Goal: Task Accomplishment & Management: Complete application form

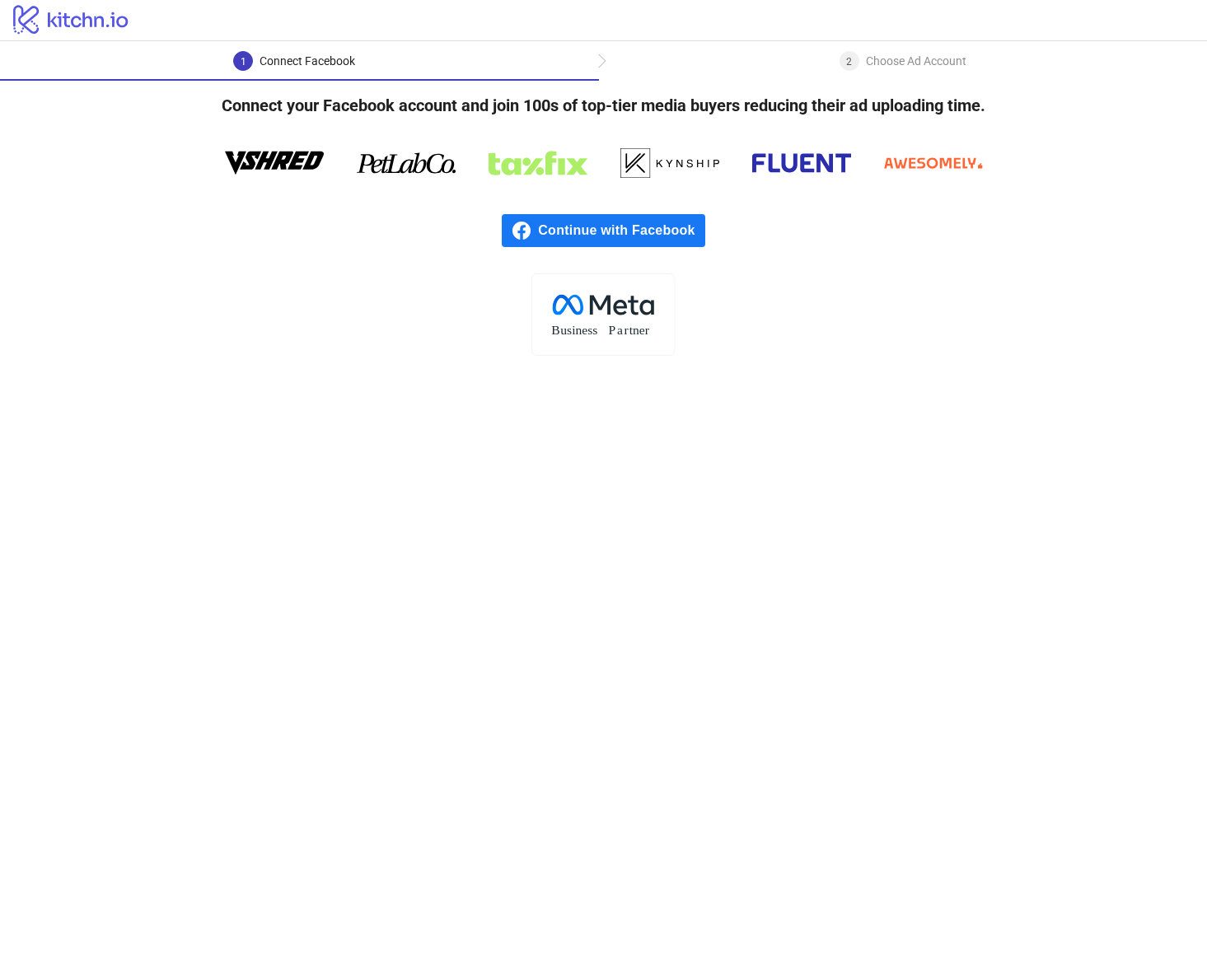
click at [299, 390] on main "1 Connect Facebook 2 Choose Ad Account Connect your Facebook account and join 1…" at bounding box center [603, 511] width 1207 height 938
click at [570, 225] on span "Continue with Facebook" at bounding box center [621, 230] width 166 height 33
click at [861, 61] on div "2 Choose Ad Account" at bounding box center [903, 66] width 127 height 30
click at [560, 226] on span "Continue with Facebook" at bounding box center [621, 230] width 166 height 33
drag, startPoint x: 189, startPoint y: 283, endPoint x: 175, endPoint y: 266, distance: 22.0
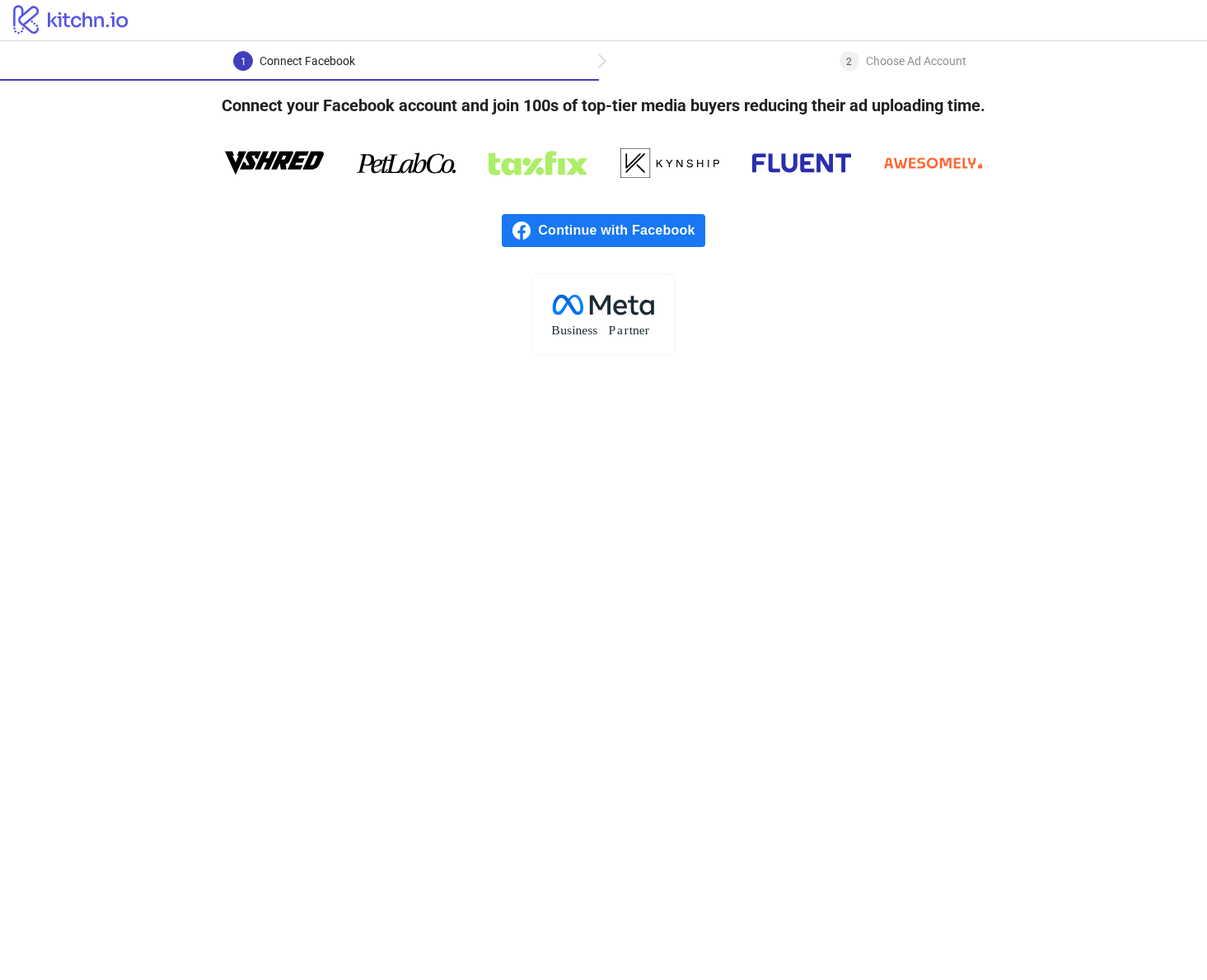
click at [189, 283] on div ".cls-1{fill:none;}.cls-2{fill:#fff;}.cls-3{fill:#f1f4f7;}.cls-4,.cls-8{fill:#1c…" at bounding box center [603, 314] width 1207 height 82
click at [632, 232] on span "Continue with Facebook" at bounding box center [621, 230] width 166 height 33
click at [570, 225] on span "Continue with Facebook" at bounding box center [621, 230] width 166 height 33
click at [109, 22] on icon "logo/logo" at bounding box center [71, 18] width 143 height 33
click at [353, 65] on div "Connect Facebook" at bounding box center [307, 61] width 95 height 20
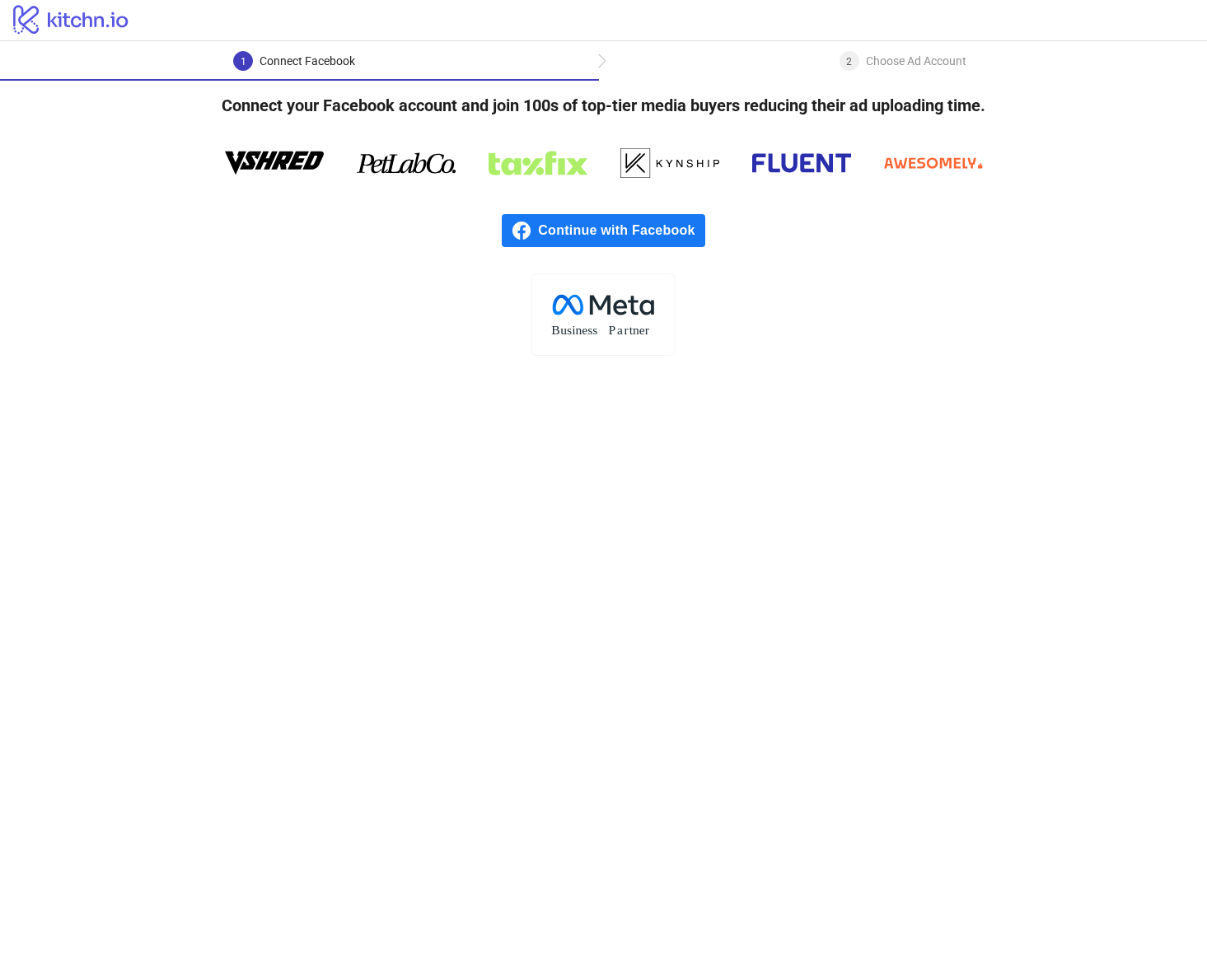
click at [886, 66] on div "Choose Ad Account" at bounding box center [915, 61] width 100 height 20
click at [889, 65] on div "Choose Ad Account" at bounding box center [915, 61] width 100 height 20
click at [889, 64] on div "Choose Ad Account" at bounding box center [915, 61] width 100 height 20
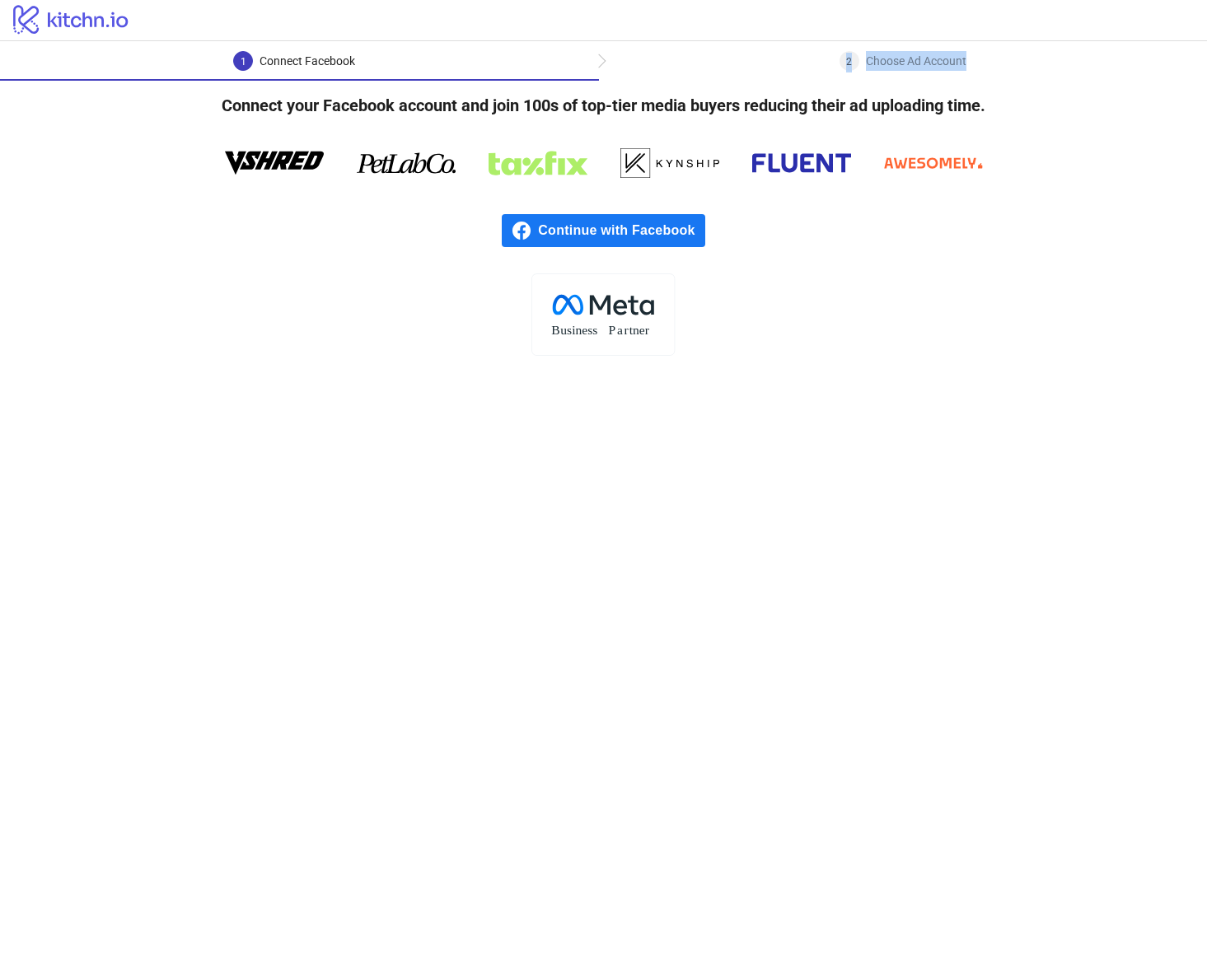
click at [889, 64] on div "Choose Ad Account" at bounding box center [915, 61] width 100 height 20
click at [962, 238] on div "Continue with Facebook" at bounding box center [603, 231] width 1207 height 86
click at [913, 56] on div "Choose Ad Account" at bounding box center [915, 61] width 100 height 20
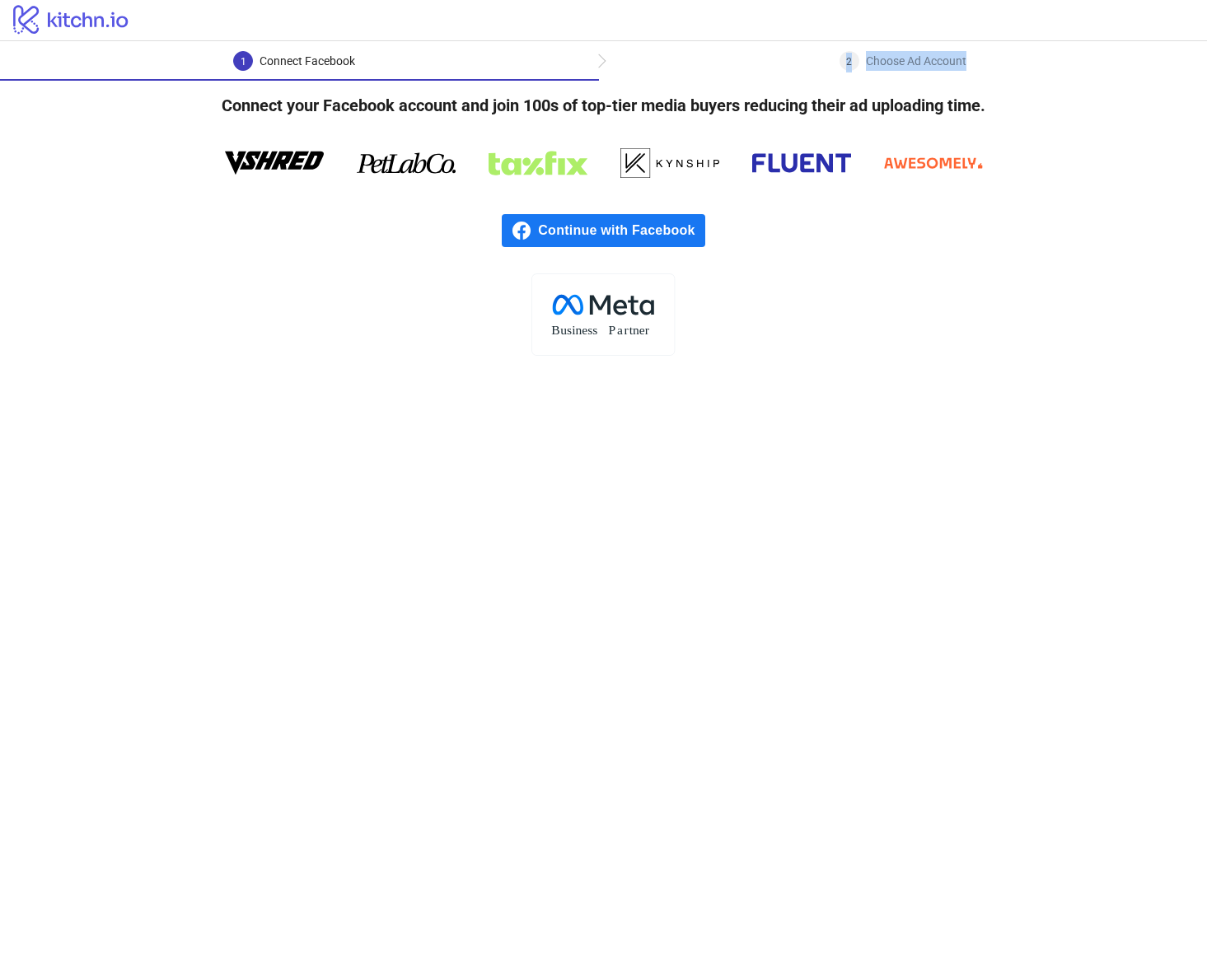
click at [913, 56] on div "Choose Ad Account" at bounding box center [915, 61] width 100 height 20
click at [920, 303] on div ".cls-1{fill:none;}.cls-2{fill:#fff;}.cls-3{fill:#f1f4f7;}.cls-4,.cls-8{fill:#1c…" at bounding box center [603, 314] width 1207 height 82
click at [934, 60] on div "Choose Ad Account" at bounding box center [915, 61] width 100 height 20
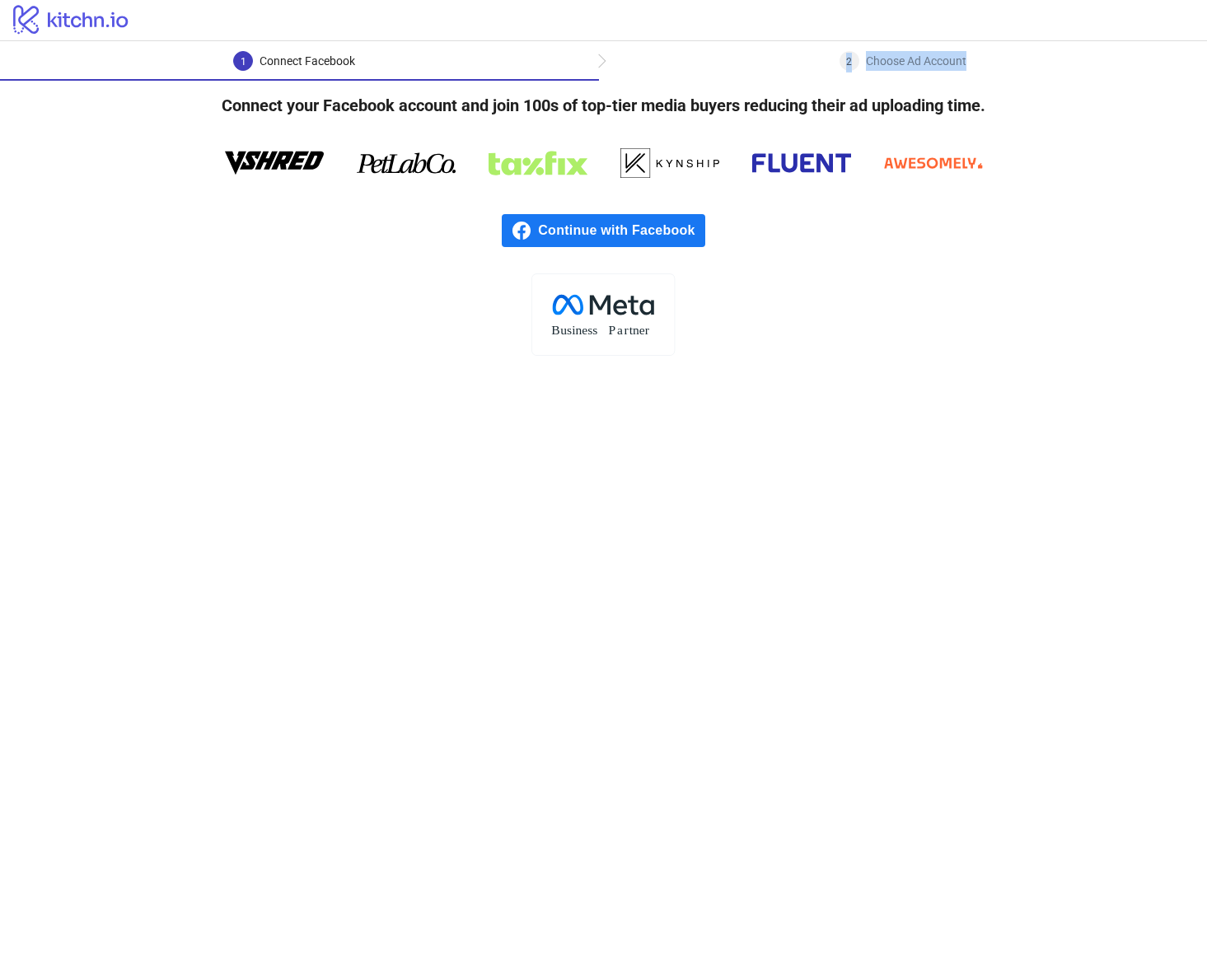
click at [934, 60] on div "Choose Ad Account" at bounding box center [915, 61] width 100 height 20
click at [922, 285] on div ".cls-1{fill:none;}.cls-2{fill:#fff;}.cls-3{fill:#f1f4f7;}.cls-4,.cls-8{fill:#1c…" at bounding box center [603, 314] width 1207 height 82
click at [549, 233] on span "Continue with Facebook" at bounding box center [621, 230] width 166 height 33
click at [346, 267] on div "Continue with Facebook" at bounding box center [603, 231] width 1207 height 86
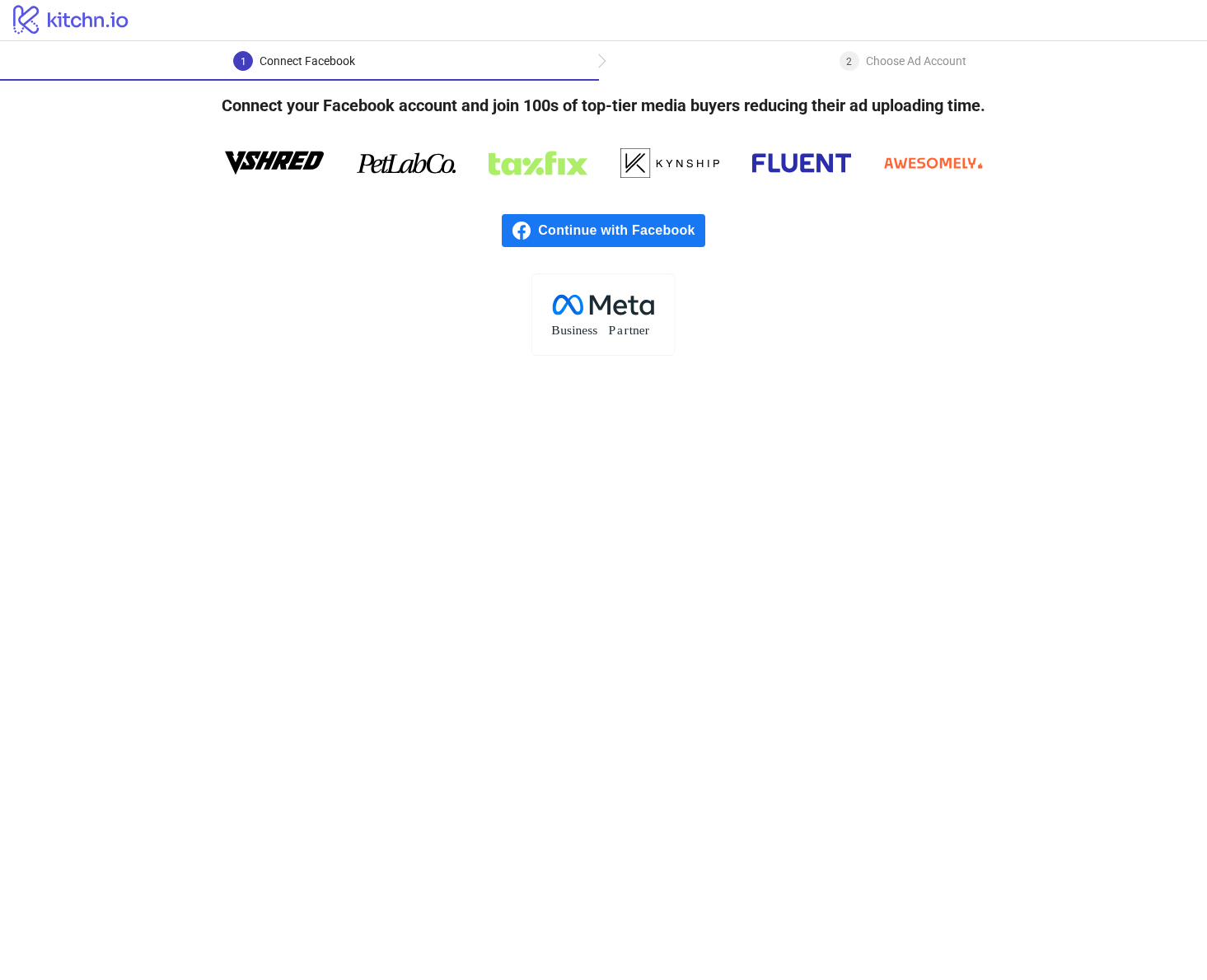
click at [576, 227] on span "Continue with Facebook" at bounding box center [621, 230] width 166 height 33
click at [571, 220] on span "Continue with Facebook" at bounding box center [621, 230] width 166 height 33
click at [575, 231] on span "Continue with Facebook" at bounding box center [621, 230] width 166 height 33
click at [858, 51] on div "2 Choose Ad Account" at bounding box center [903, 66] width 127 height 30
click at [864, 53] on div "2 Choose Ad Account" at bounding box center [903, 66] width 127 height 30
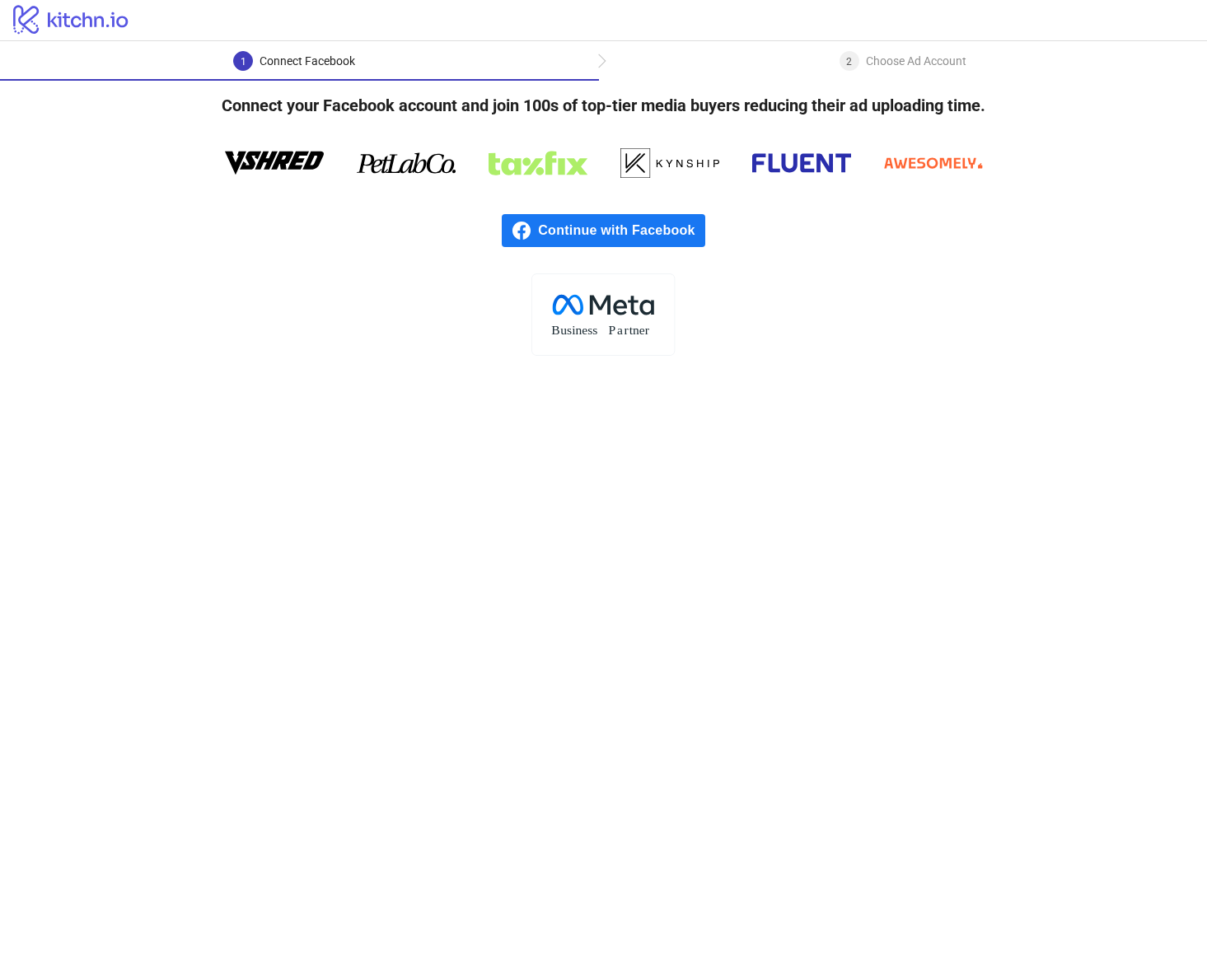
click at [869, 56] on div "Choose Ad Account" at bounding box center [915, 61] width 100 height 20
click at [33, 21] on icon "logo/logo" at bounding box center [71, 18] width 143 height 33
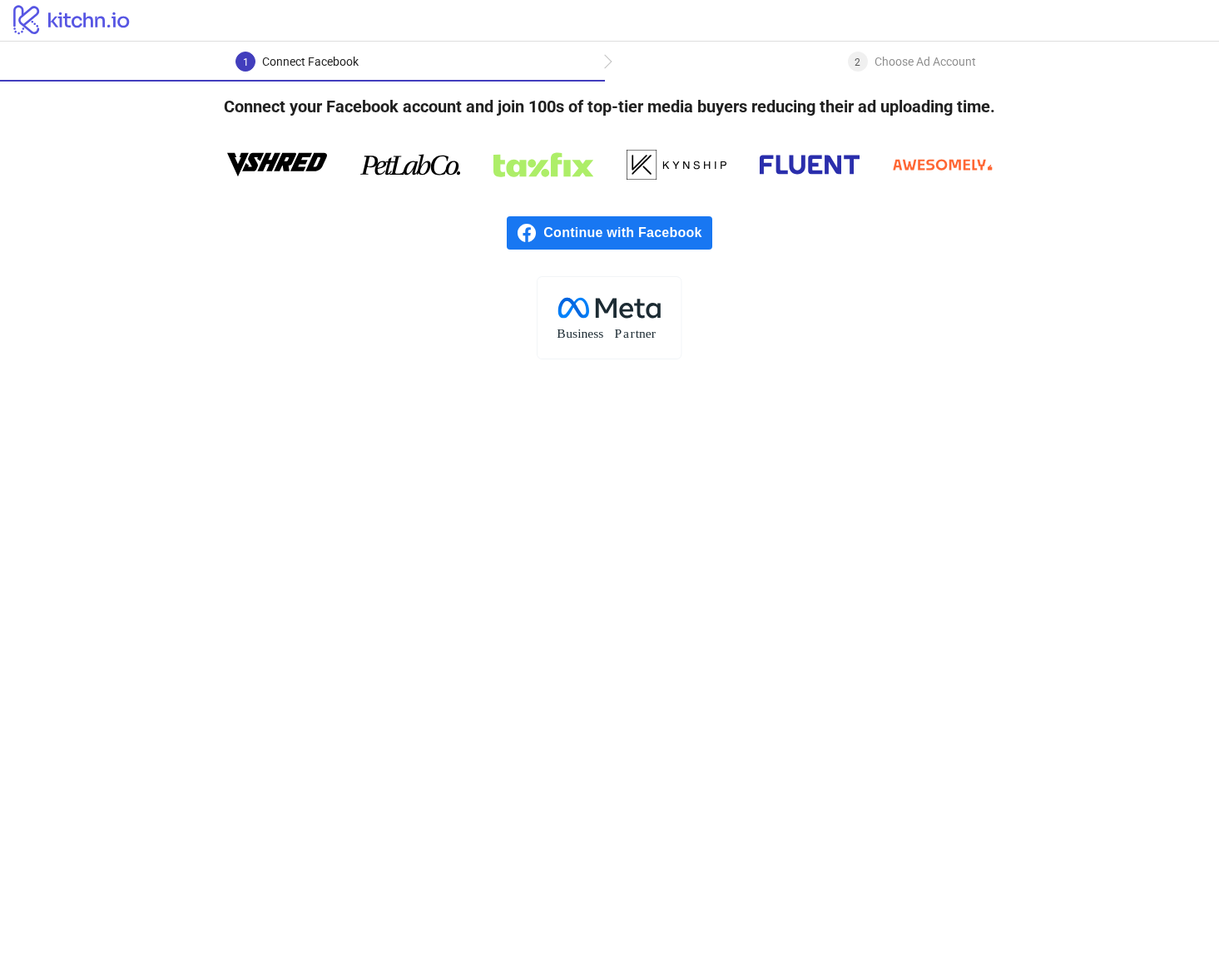
drag, startPoint x: 1192, startPoint y: 913, endPoint x: 1195, endPoint y: 934, distance: 21.9
click at [1195, 934] on main "1 Connect Facebook 2 Choose Ad Account Connect your Facebook account and join 1…" at bounding box center [609, 511] width 1219 height 938
drag, startPoint x: 648, startPoint y: 321, endPoint x: 608, endPoint y: 359, distance: 54.7
click at [608, 359] on rect at bounding box center [609, 317] width 144 height 82
click at [601, 238] on span "Continue with Facebook" at bounding box center [627, 232] width 168 height 33
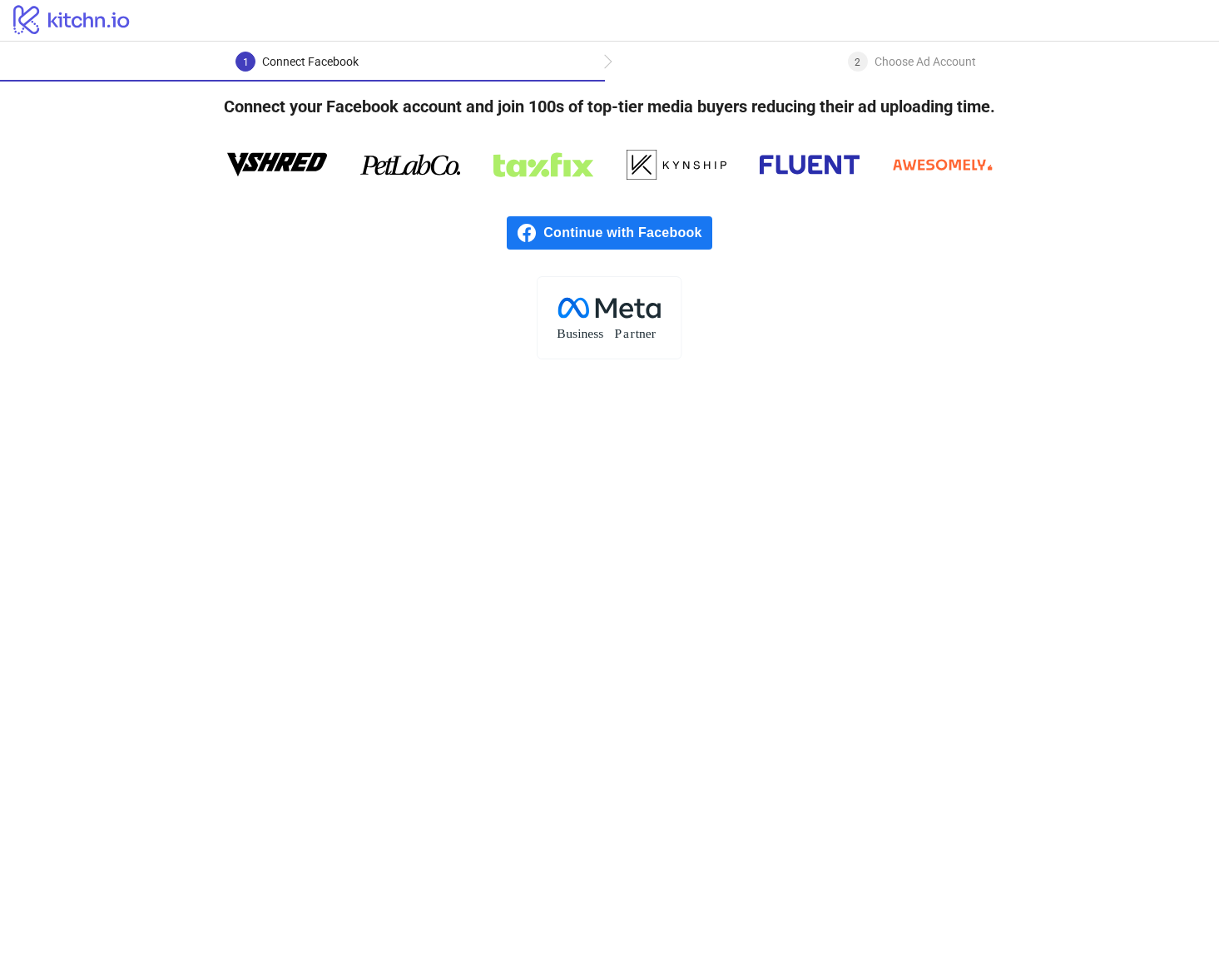
click at [629, 242] on span "Continue with Facebook" at bounding box center [627, 232] width 168 height 33
click at [557, 225] on span "Continue with Facebook" at bounding box center [627, 232] width 168 height 33
drag, startPoint x: 609, startPoint y: 326, endPoint x: 605, endPoint y: 347, distance: 21.2
click at [605, 347] on rect at bounding box center [609, 317] width 144 height 82
click at [875, 60] on div "Choose Ad Account" at bounding box center [924, 62] width 101 height 20
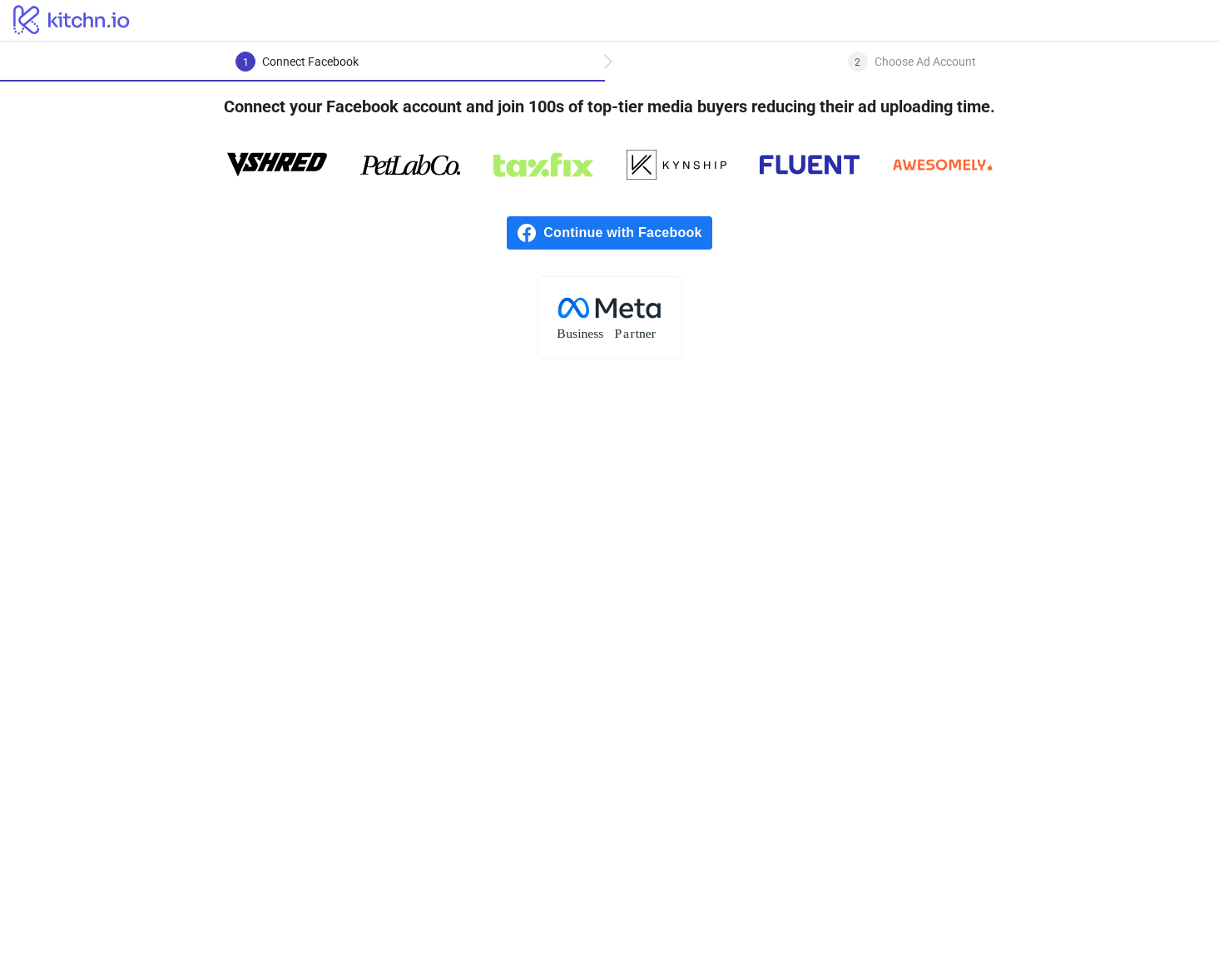
click at [411, 62] on div "1 Connect Facebook" at bounding box center [302, 67] width 605 height 30
click at [313, 530] on main "1 Connect Facebook 2 Choose Ad Account Connect your Facebook account and join 1…" at bounding box center [609, 511] width 1219 height 938
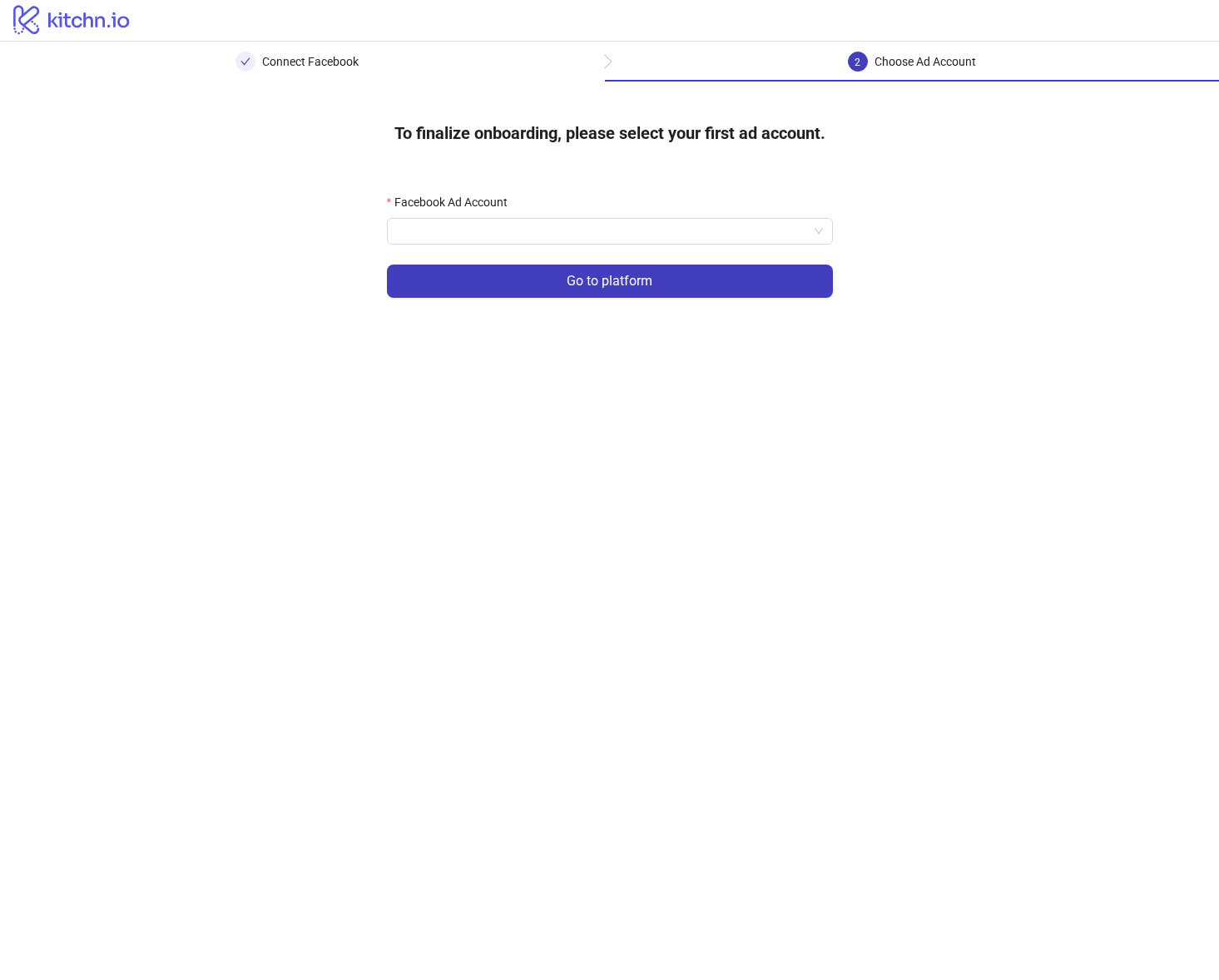
click at [274, 66] on div "Connect Facebook" at bounding box center [310, 62] width 96 height 20
click at [104, 21] on icon at bounding box center [71, 19] width 116 height 29
click at [479, 374] on main "Connect Facebook 2 Choose Ad Account To finalize onboarding, please select your…" at bounding box center [609, 511] width 1219 height 938
